Goal: Find specific page/section: Find specific page/section

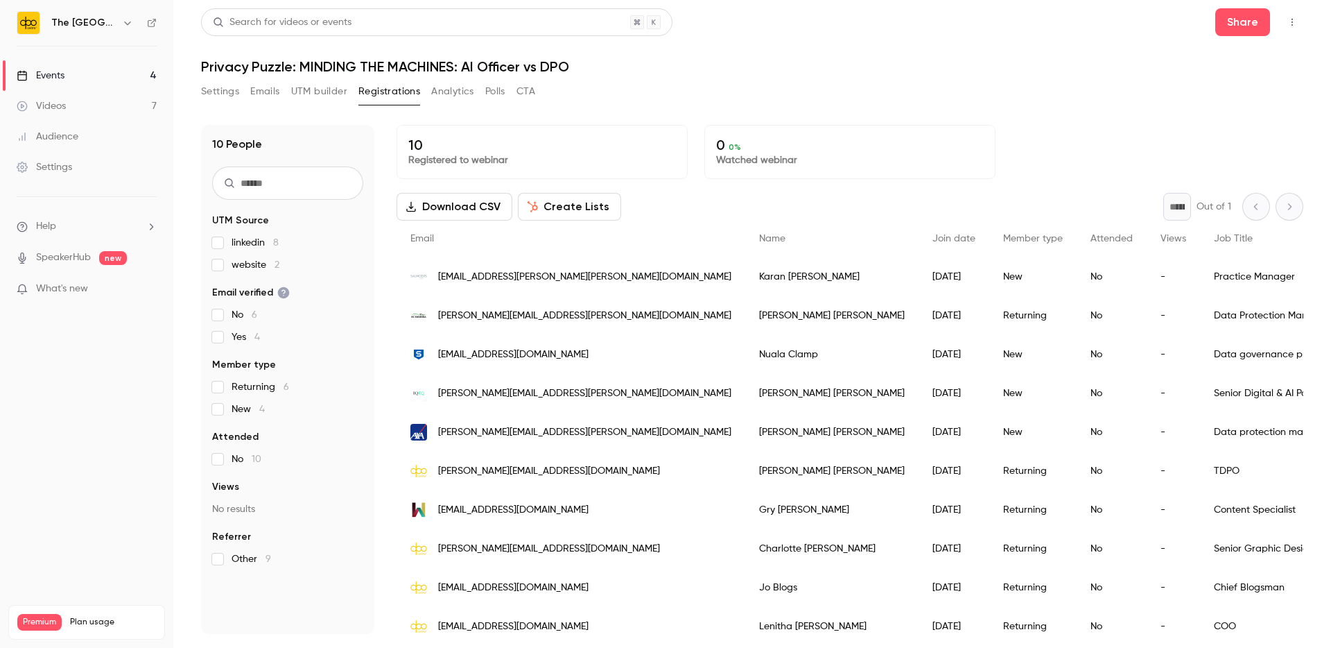
click at [339, 89] on button "UTM builder" at bounding box center [319, 91] width 56 height 22
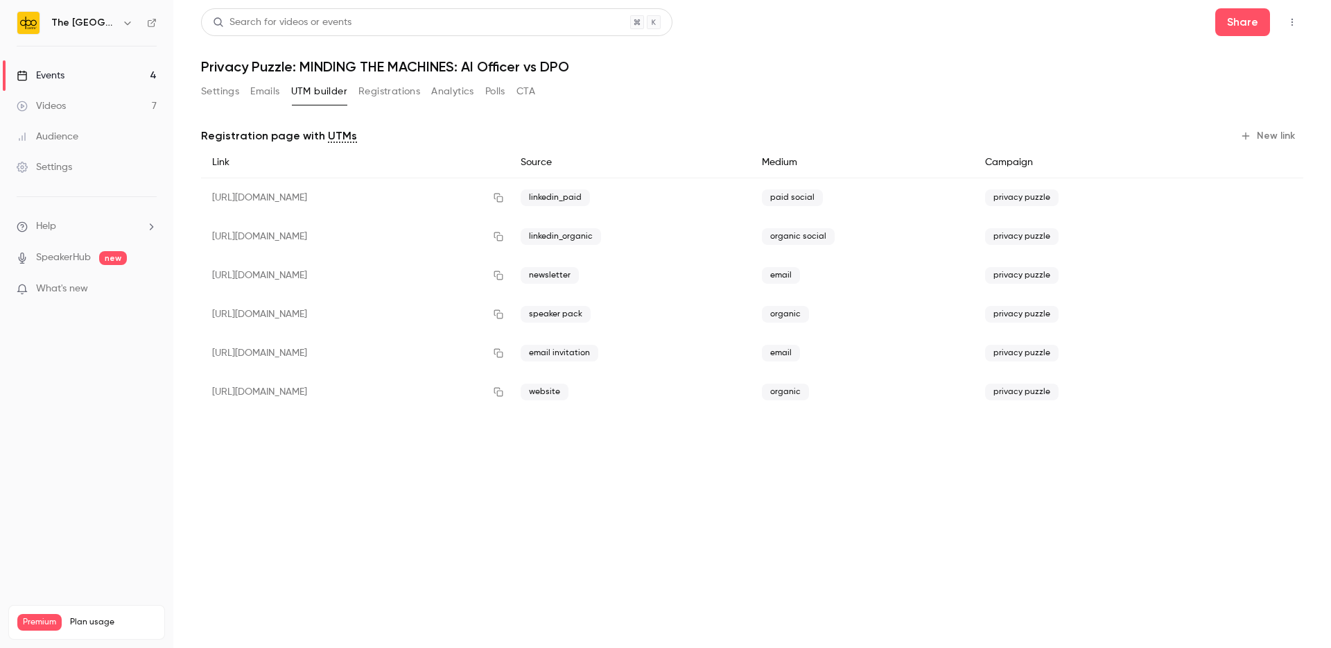
click at [381, 94] on button "Registrations" at bounding box center [389, 91] width 62 height 22
